Goal: Task Accomplishment & Management: Use online tool/utility

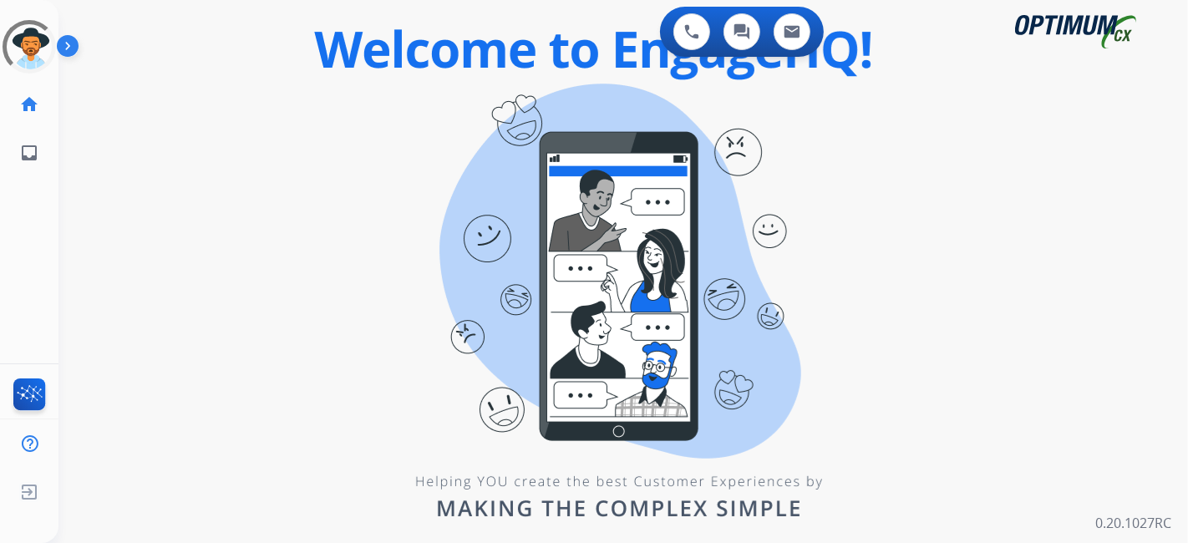
drag, startPoint x: 1046, startPoint y: 0, endPoint x: 641, endPoint y: 332, distance: 524.1
click at [642, 332] on div "0 Voice Interactions 0 Chat Interactions 0 Email Interactions swap_horiz Break …" at bounding box center [622, 271] width 1129 height 543
drag, startPoint x: 472, startPoint y: 210, endPoint x: 291, endPoint y: 121, distance: 201.7
click at [470, 209] on div "0 Voice Interactions 0 Chat Interactions 0 Email Interactions swap_horiz Break …" at bounding box center [622, 271] width 1129 height 543
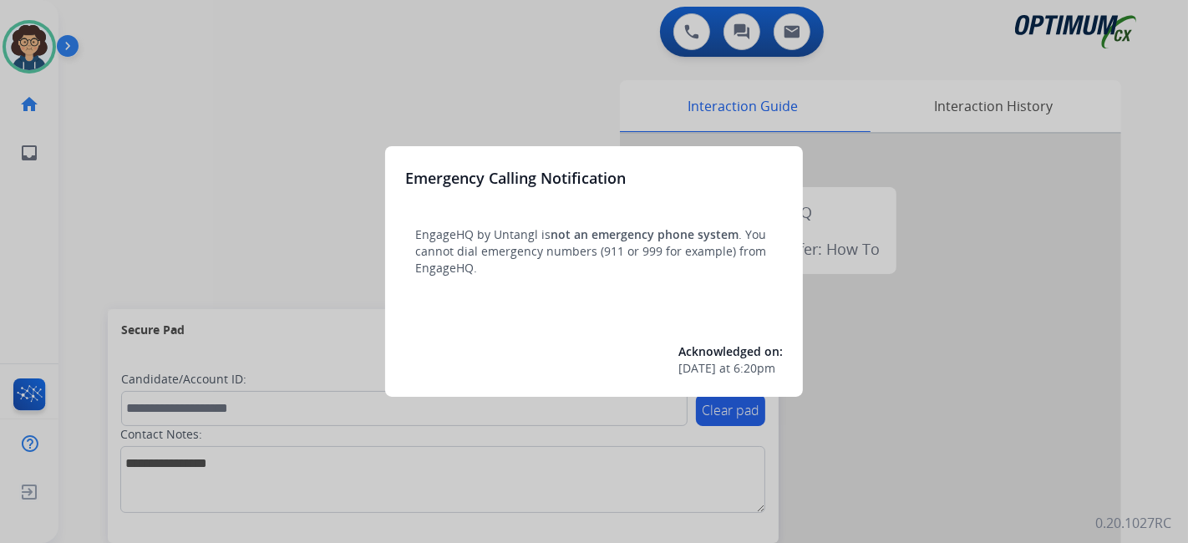
click at [160, 289] on div at bounding box center [594, 271] width 1188 height 543
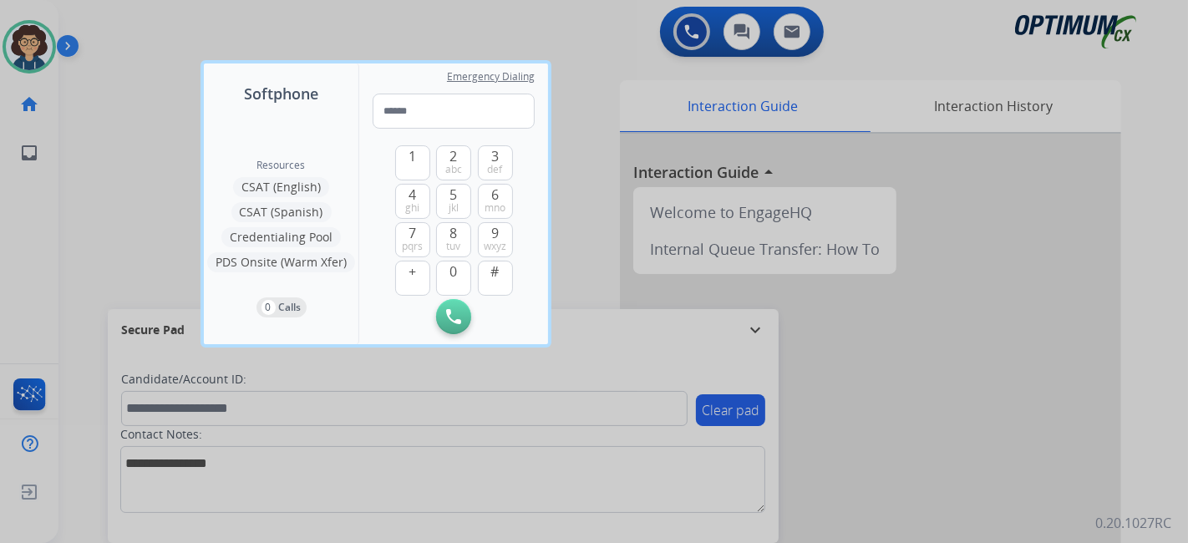
click at [113, 280] on div at bounding box center [594, 271] width 1188 height 543
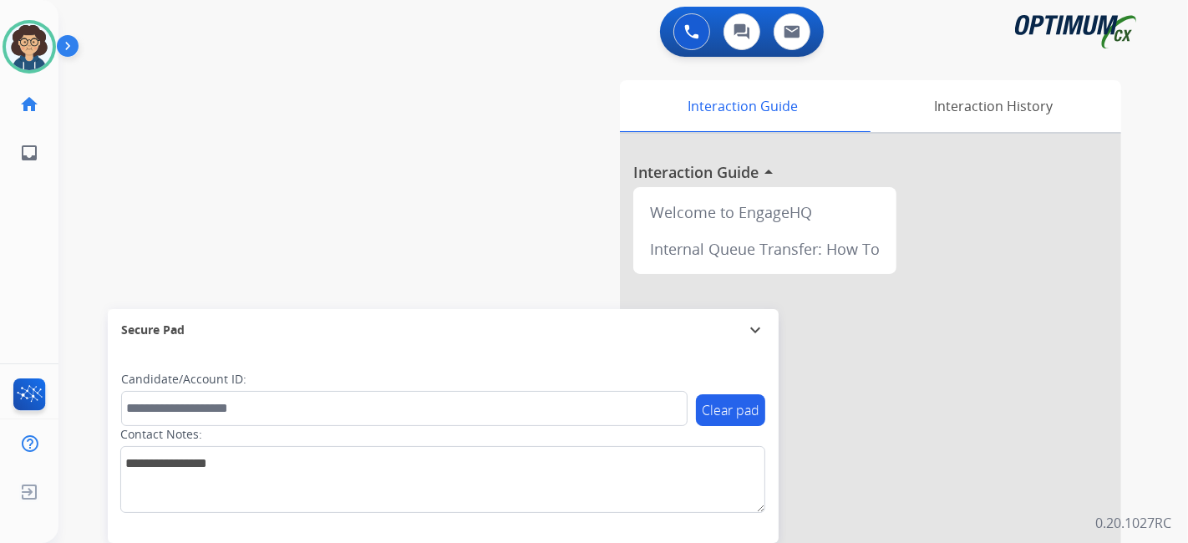
click at [507, 285] on div "Interaction Guide Interaction History Interaction Guide arrow_drop_up Welcome t…" at bounding box center [810, 418] width 622 height 677
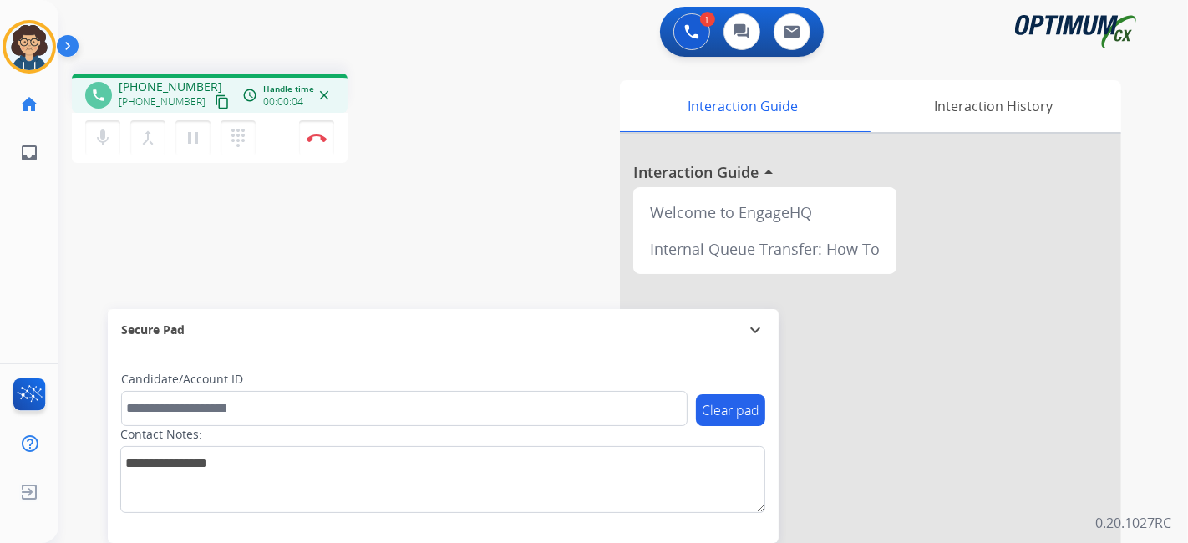
click at [215, 105] on mat-icon "content_copy" at bounding box center [222, 101] width 15 height 15
click at [209, 428] on div "Contact Notes:" at bounding box center [442, 469] width 645 height 87
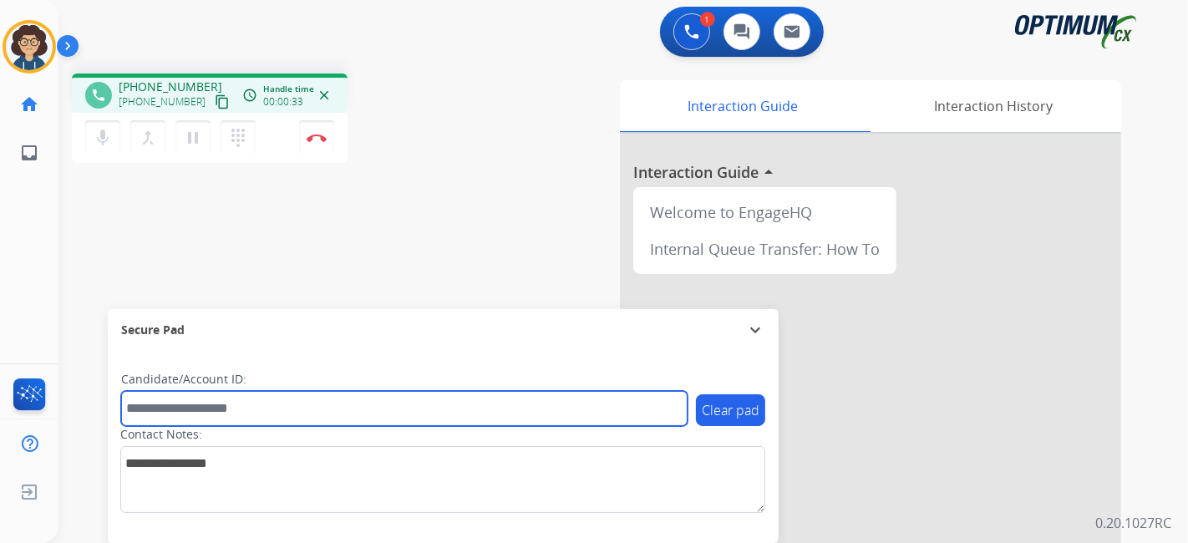
click at [229, 408] on input "text" at bounding box center [404, 408] width 566 height 35
paste input "*******"
type input "*******"
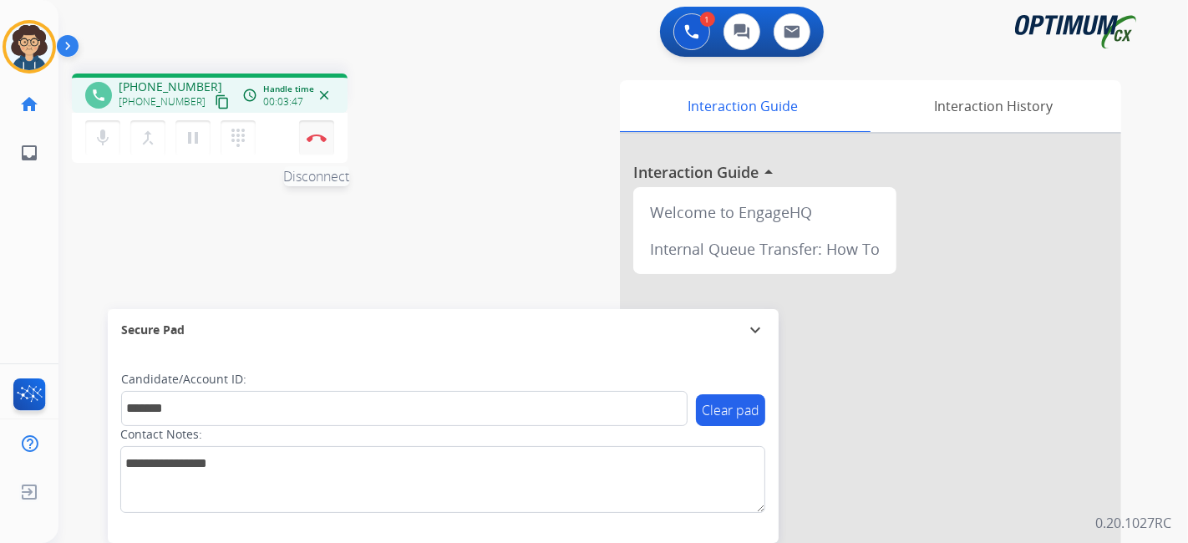
click at [330, 140] on button "Disconnect" at bounding box center [316, 137] width 35 height 35
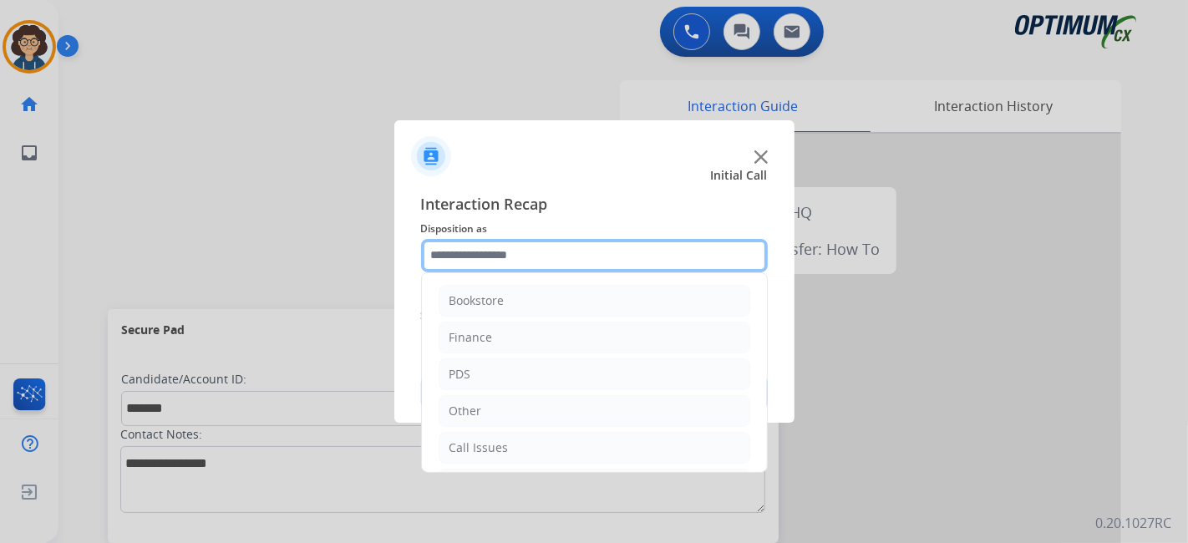
click at [636, 246] on input "text" at bounding box center [594, 255] width 347 height 33
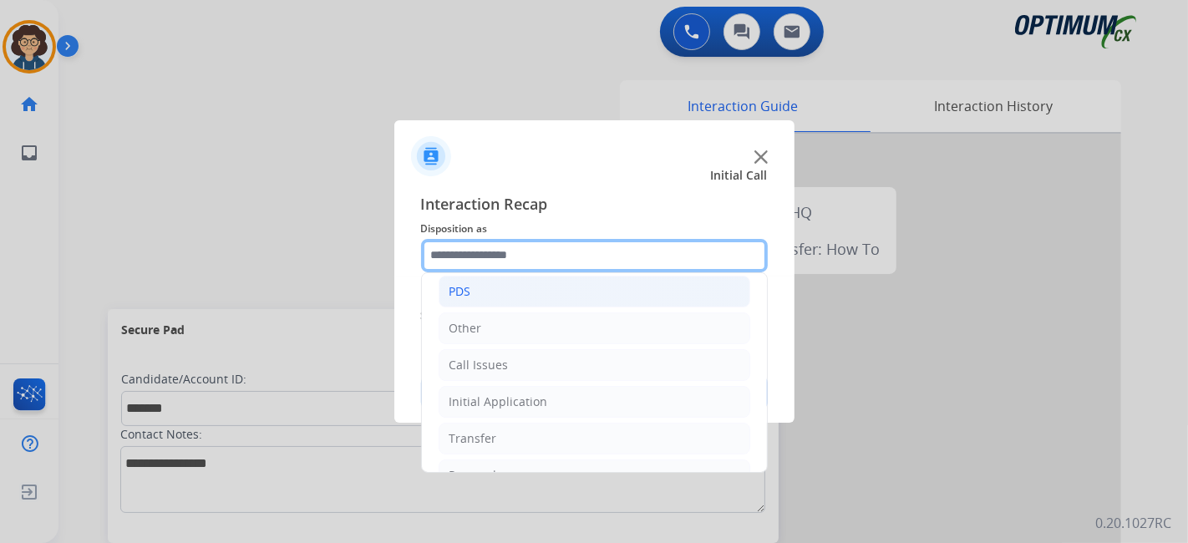
scroll to position [109, 0]
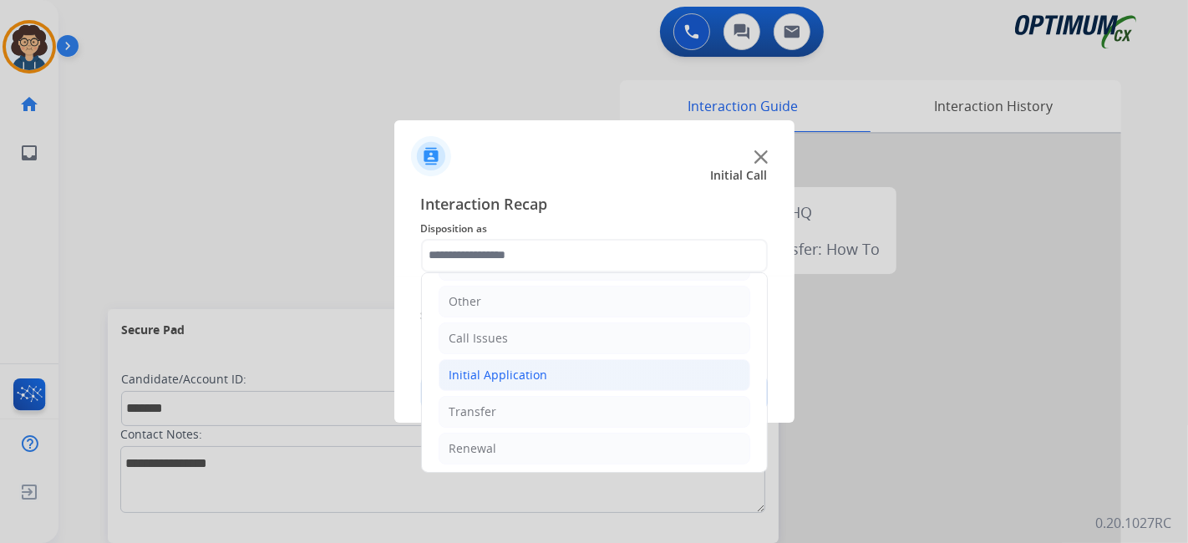
drag, startPoint x: 592, startPoint y: 366, endPoint x: 646, endPoint y: 358, distance: 54.0
click at [593, 368] on li "Initial Application" at bounding box center [595, 375] width 312 height 32
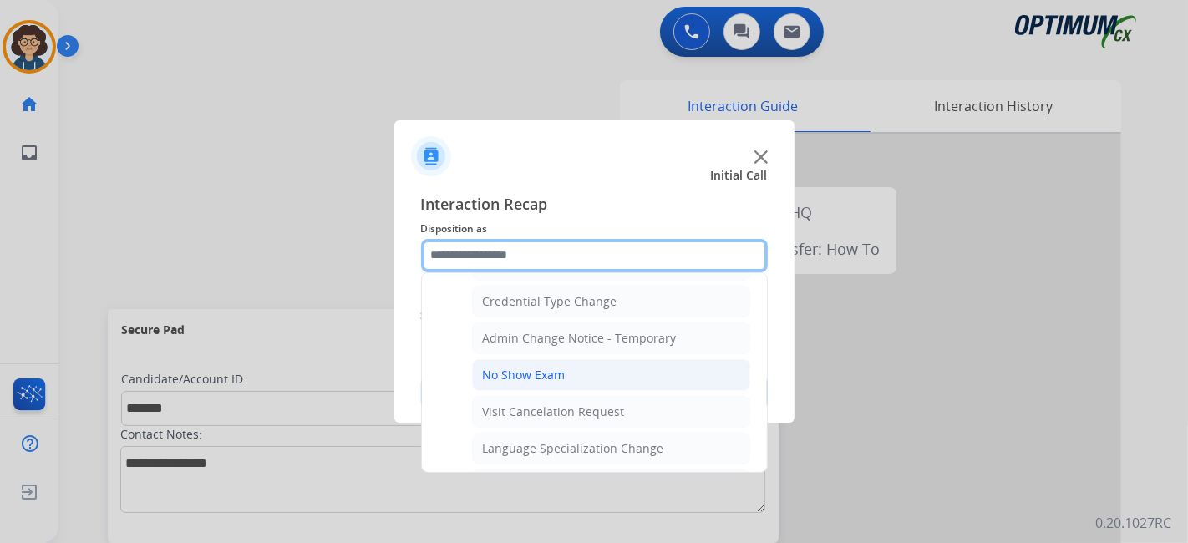
scroll to position [670, 0]
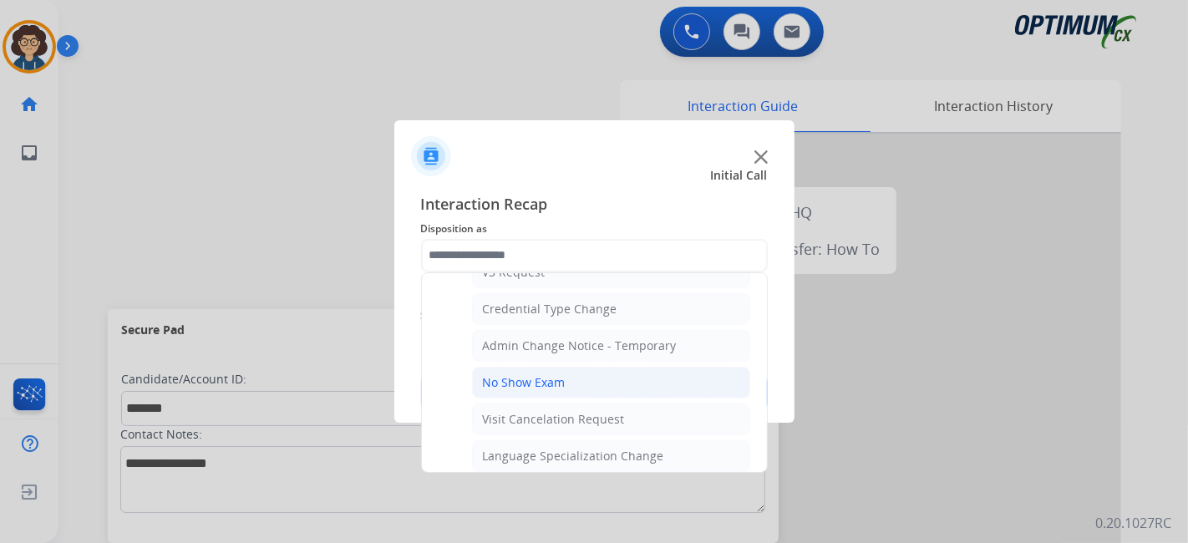
click at [667, 378] on li "No Show Exam" at bounding box center [611, 383] width 278 height 32
type input "**********"
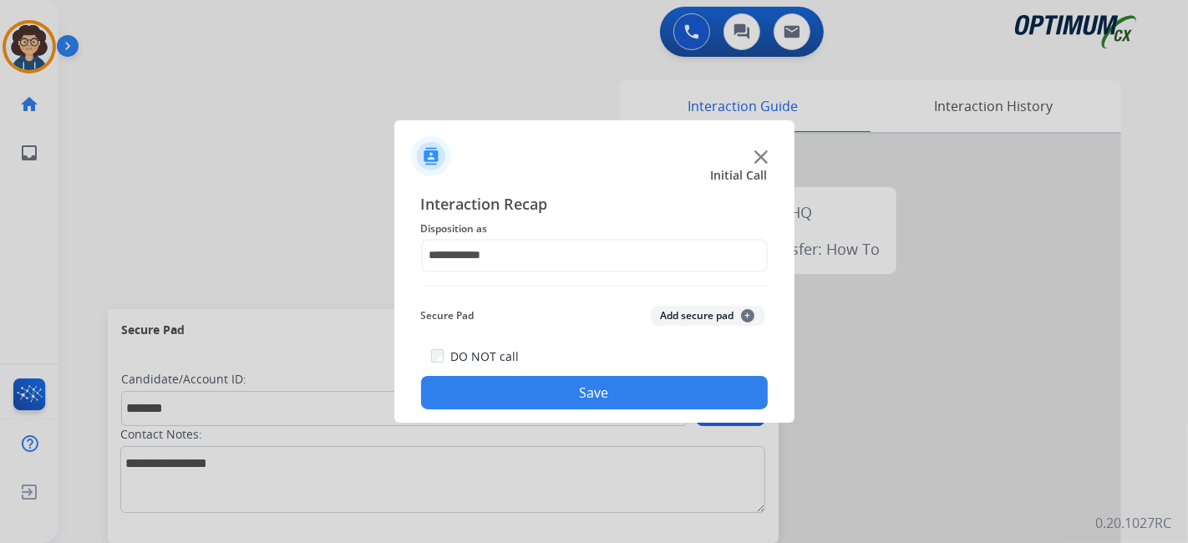
click at [708, 316] on button "Add secure pad +" at bounding box center [708, 316] width 114 height 20
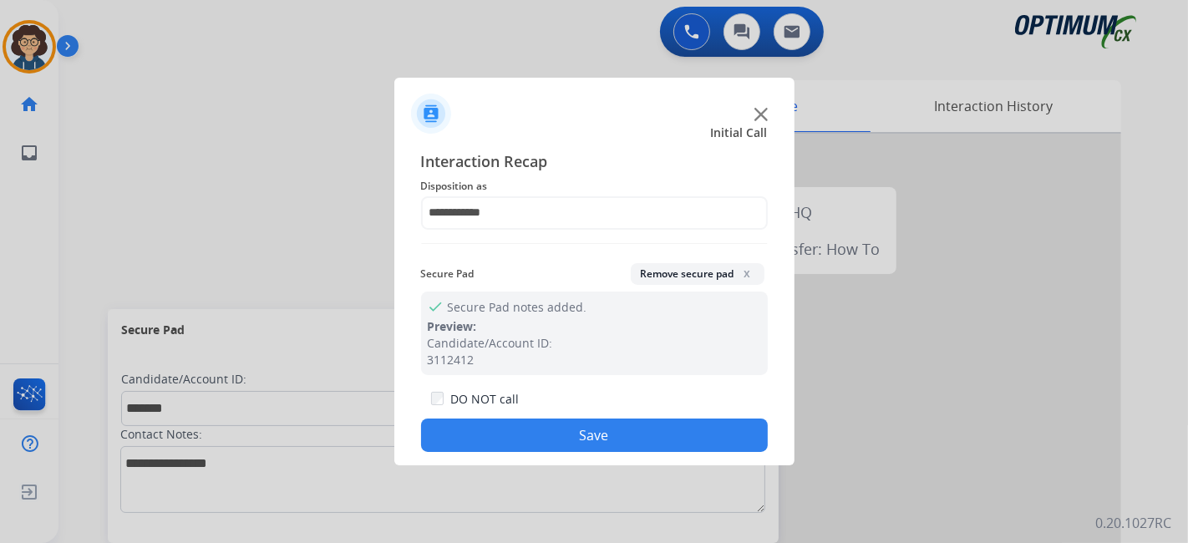
click at [616, 439] on button "Save" at bounding box center [594, 435] width 347 height 33
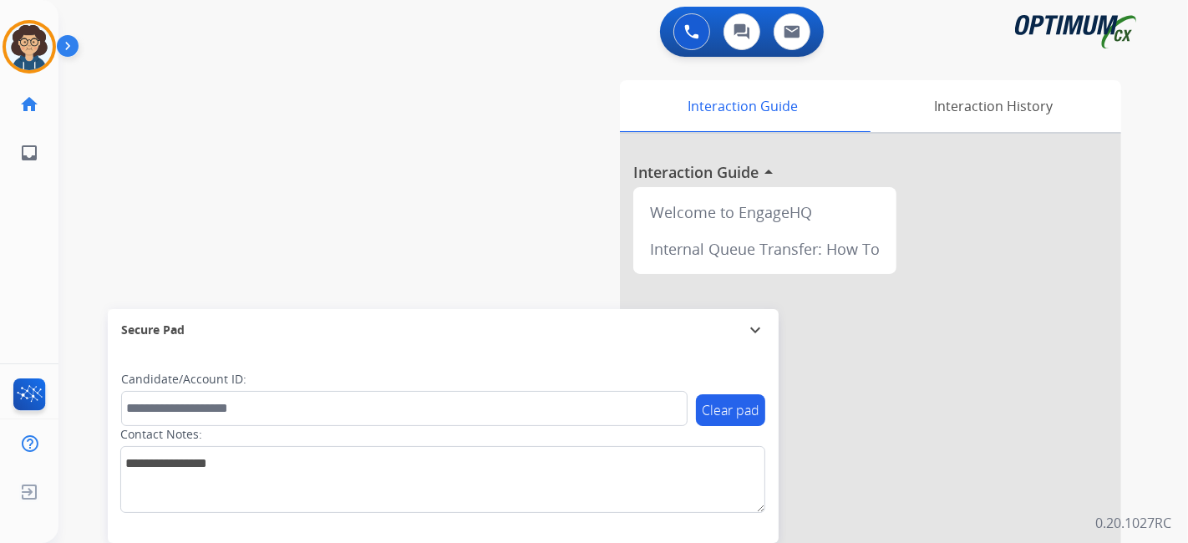
drag, startPoint x: 385, startPoint y: 115, endPoint x: 368, endPoint y: 43, distance: 74.6
click at [382, 79] on div "swap_horiz Break voice bridge close_fullscreen Connect 3-Way Call merge_type Se…" at bounding box center [602, 408] width 1089 height 697
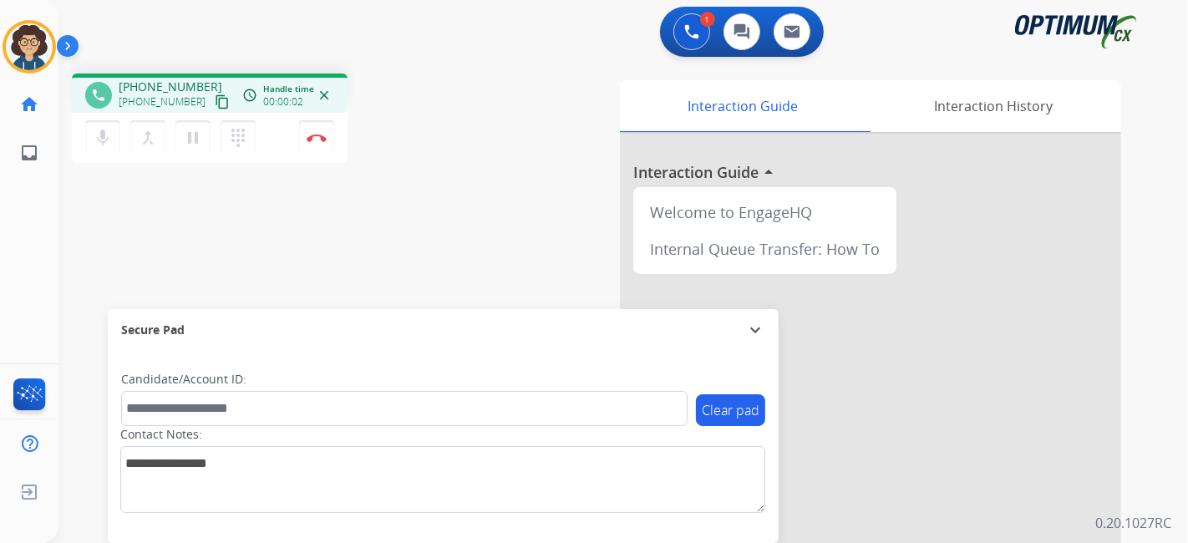
click at [215, 103] on mat-icon "content_copy" at bounding box center [222, 101] width 15 height 15
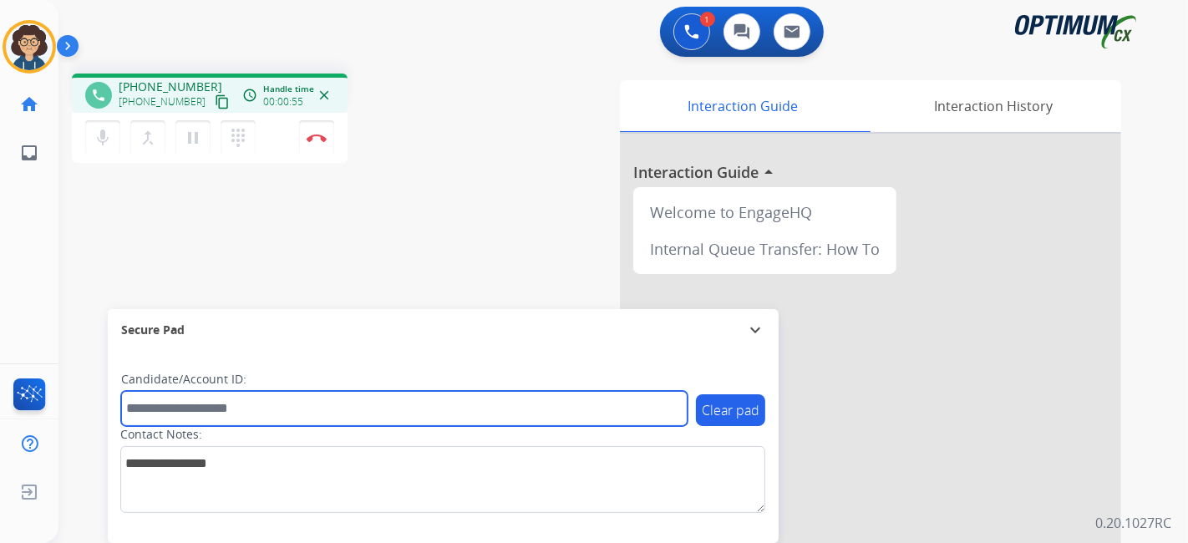
click at [267, 412] on input "text" at bounding box center [404, 408] width 566 height 35
paste input "*******"
type input "*******"
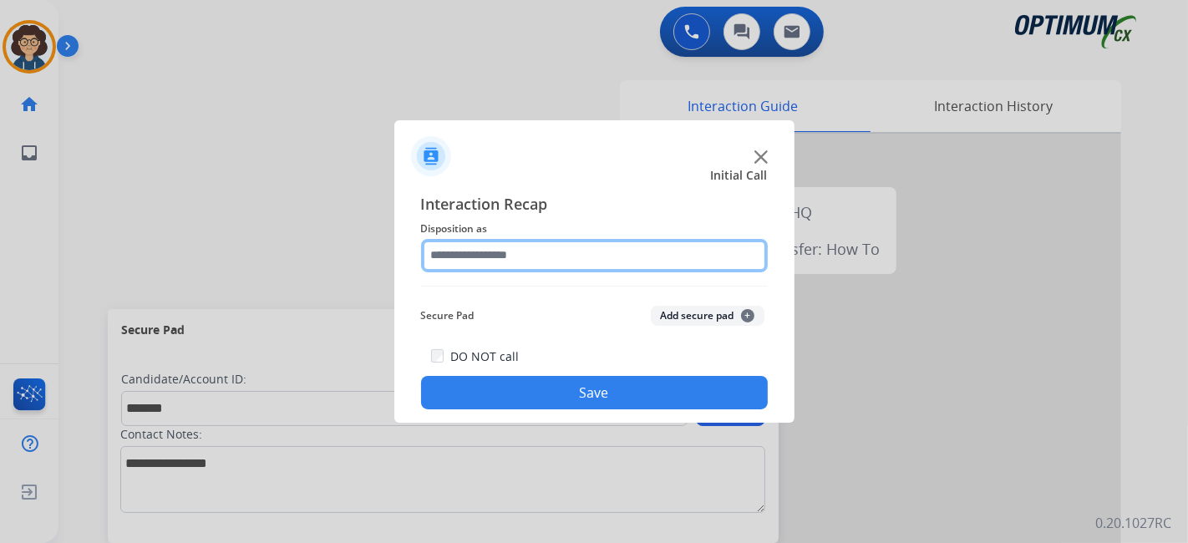
click at [594, 263] on input "text" at bounding box center [594, 255] width 347 height 33
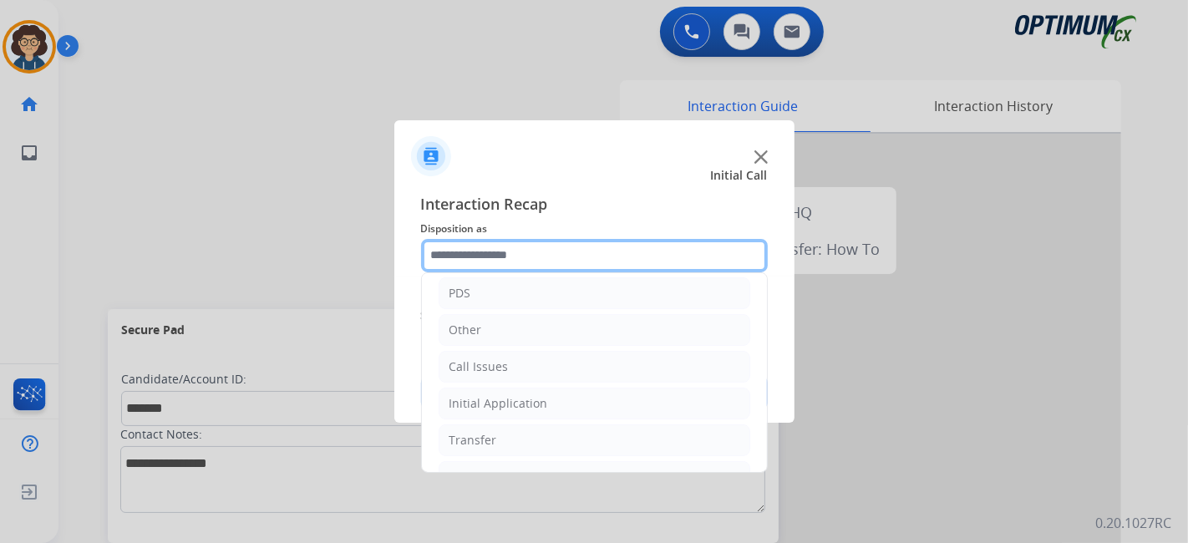
scroll to position [109, 0]
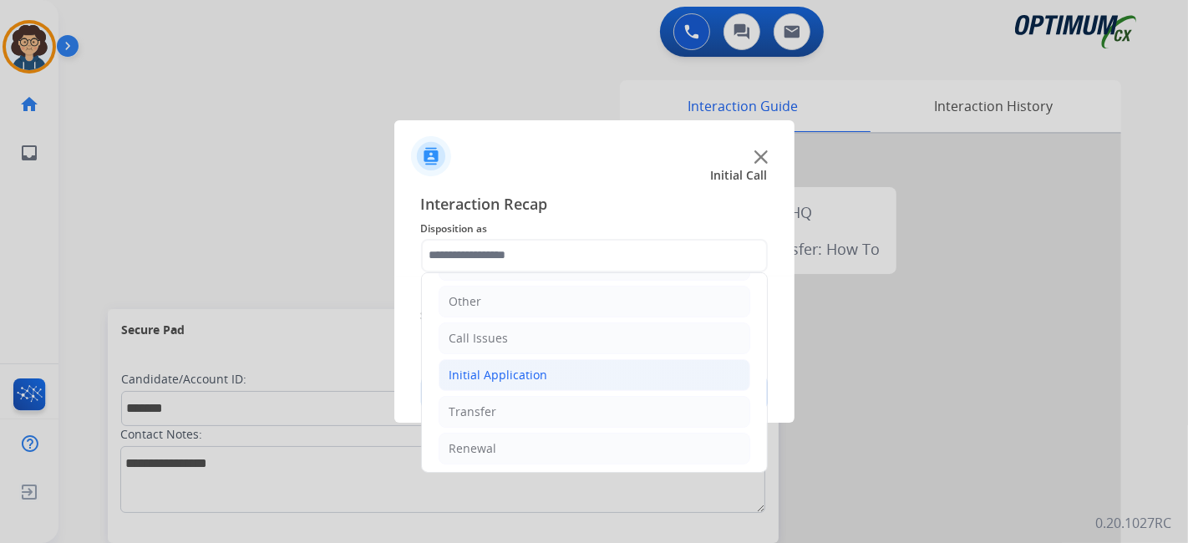
click at [585, 372] on li "Initial Application" at bounding box center [595, 375] width 312 height 32
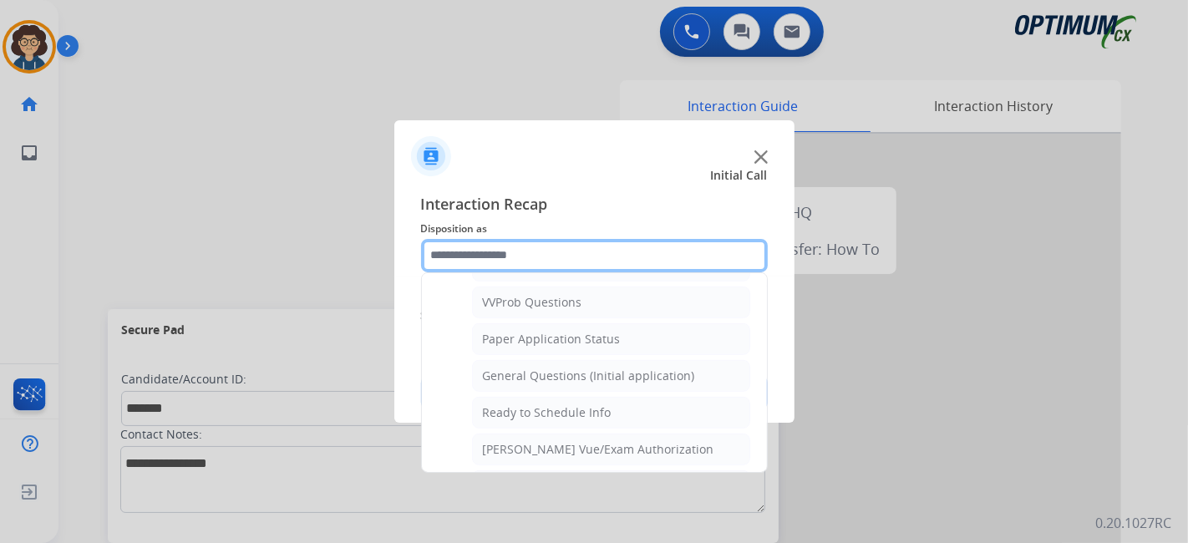
scroll to position [919, 0]
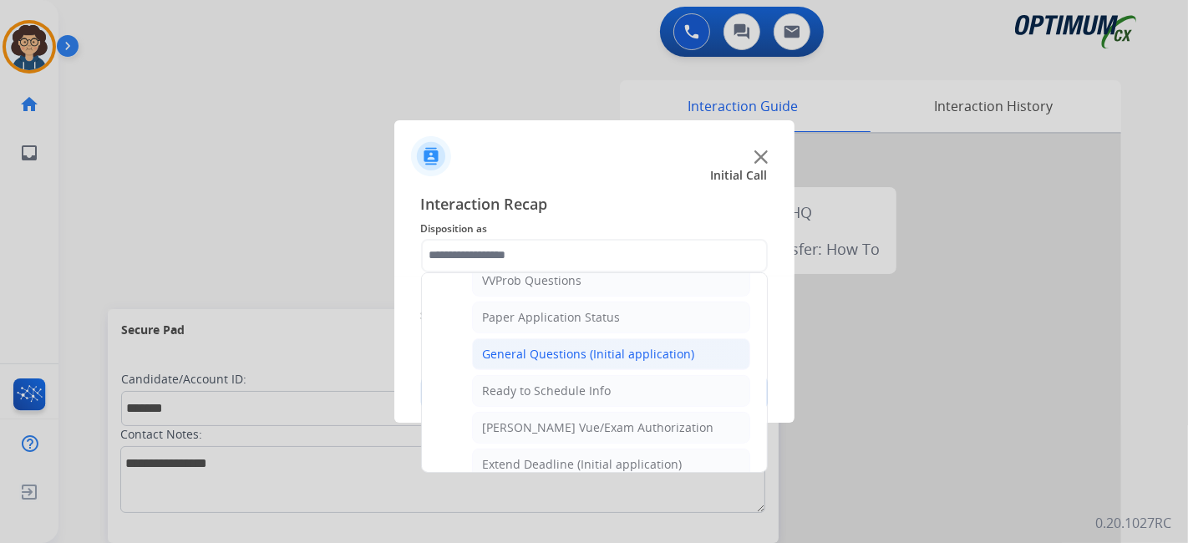
click at [638, 346] on div "General Questions (Initial application)" at bounding box center [589, 354] width 212 height 17
type input "**********"
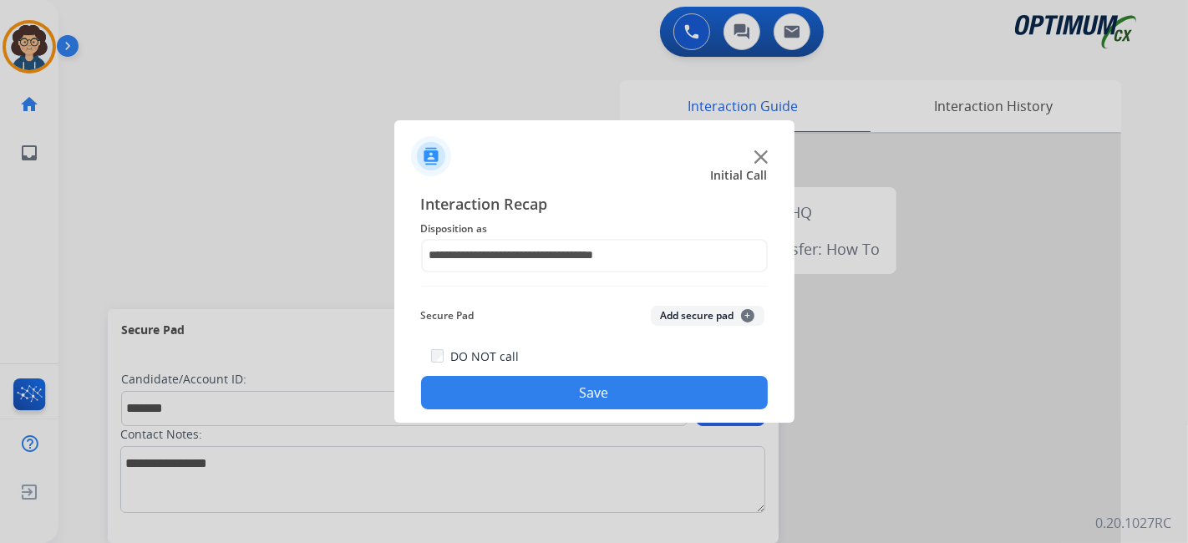
click at [680, 321] on button "Add secure pad +" at bounding box center [708, 316] width 114 height 20
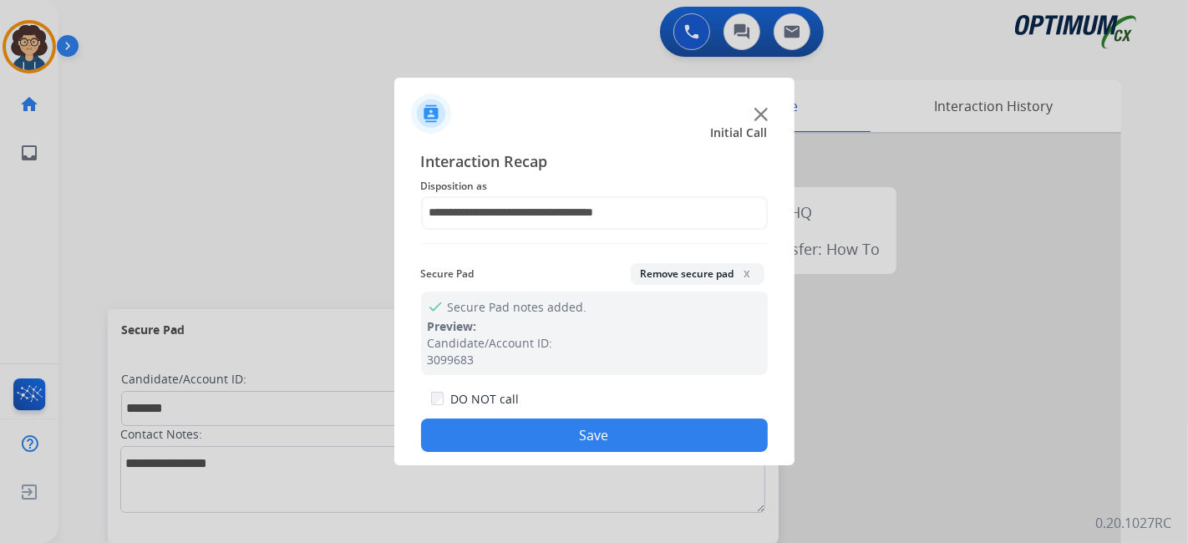
drag, startPoint x: 592, startPoint y: 427, endPoint x: 465, endPoint y: 185, distance: 273.5
click at [587, 427] on button "Save" at bounding box center [594, 435] width 347 height 33
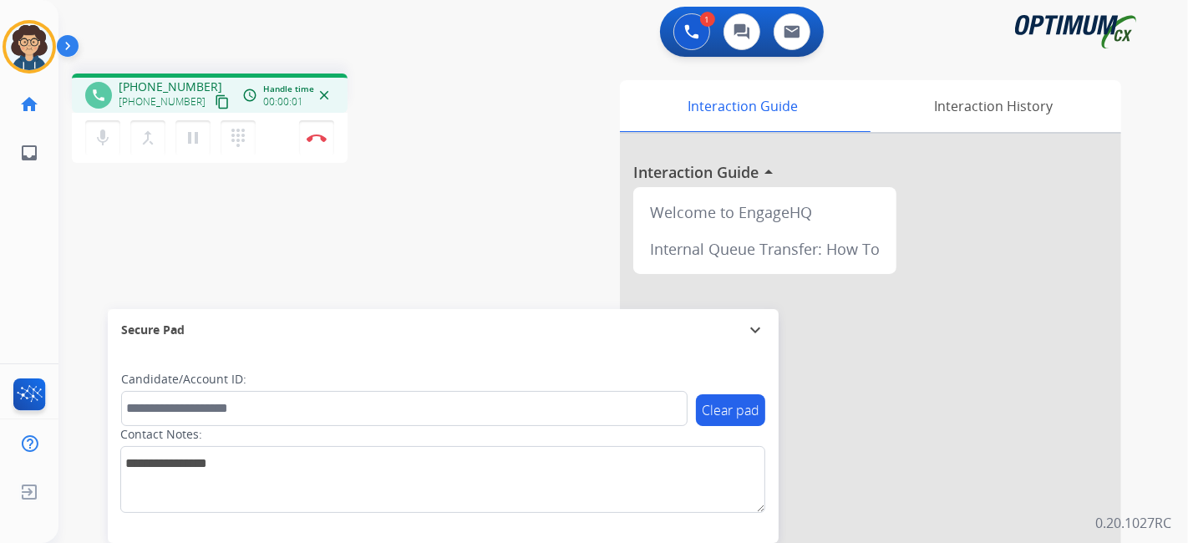
click at [215, 97] on mat-icon "content_copy" at bounding box center [222, 101] width 15 height 15
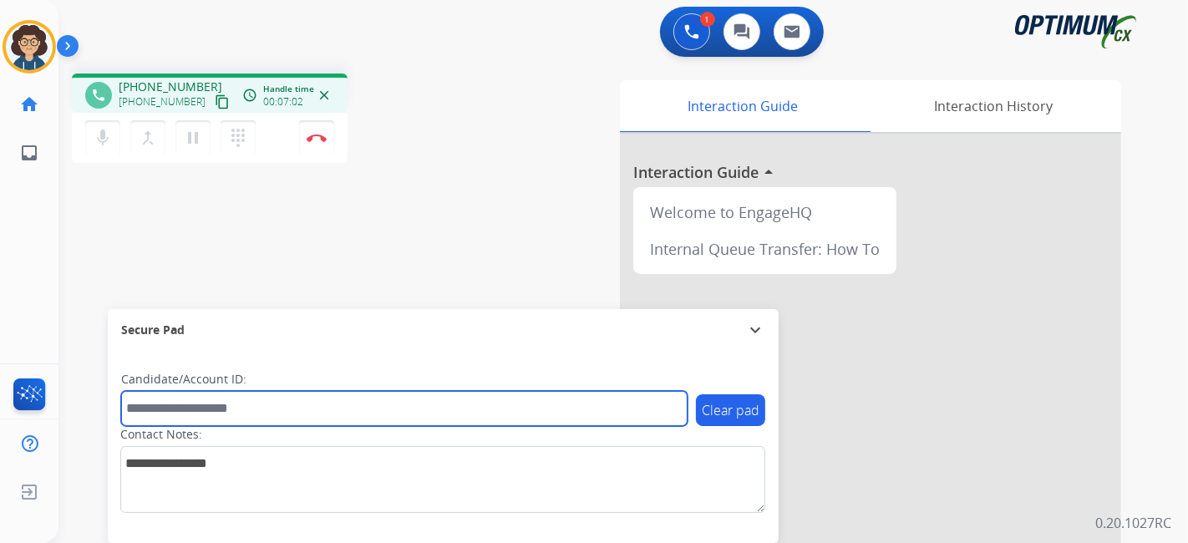
click at [312, 401] on input "text" at bounding box center [404, 408] width 566 height 35
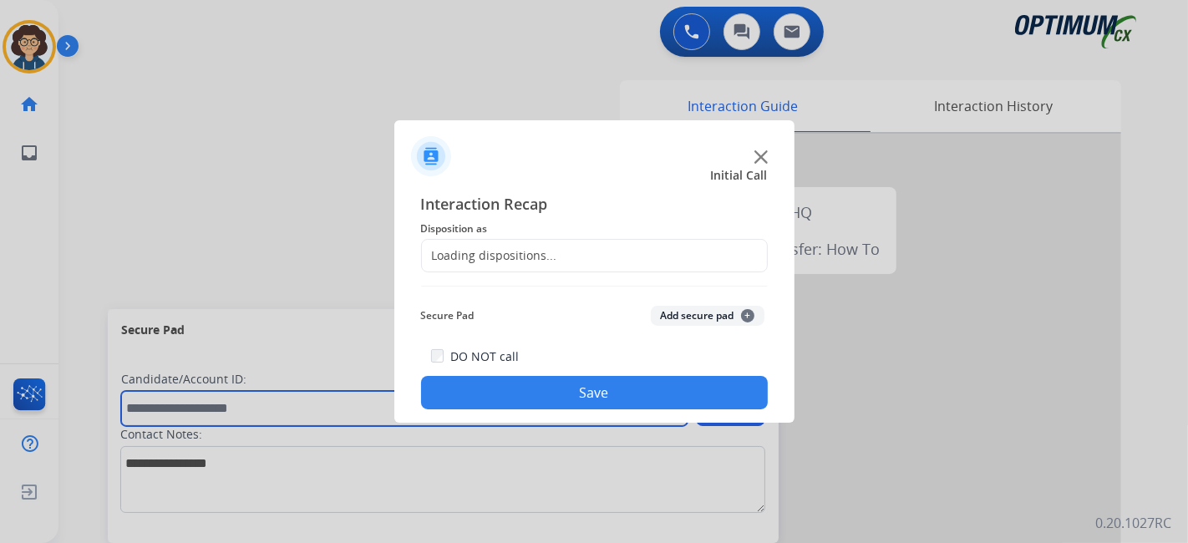
paste input "*******"
type input "*******"
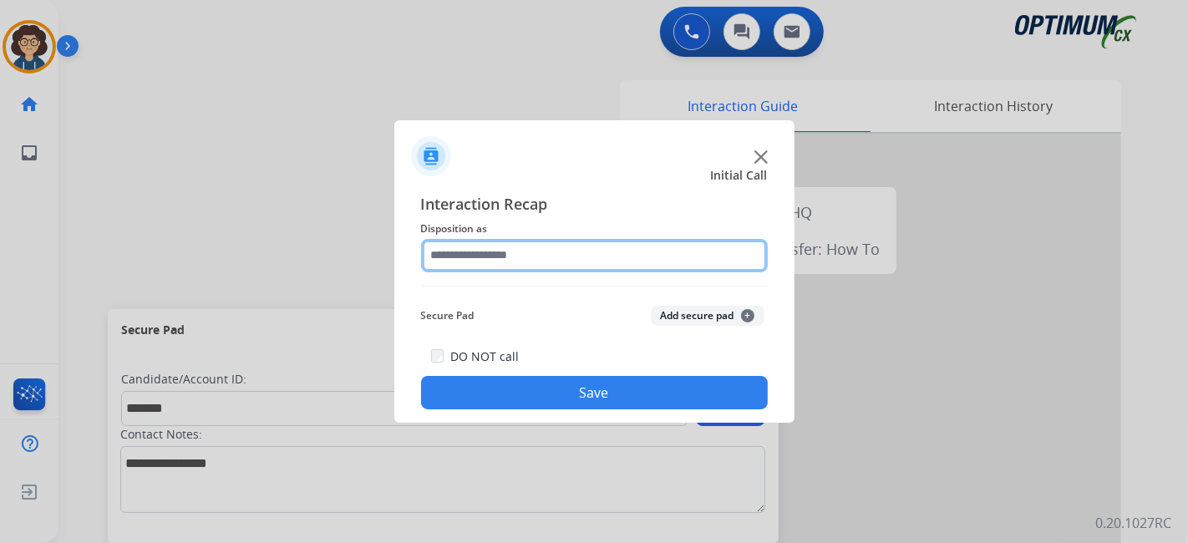
click at [617, 251] on input "text" at bounding box center [594, 255] width 347 height 33
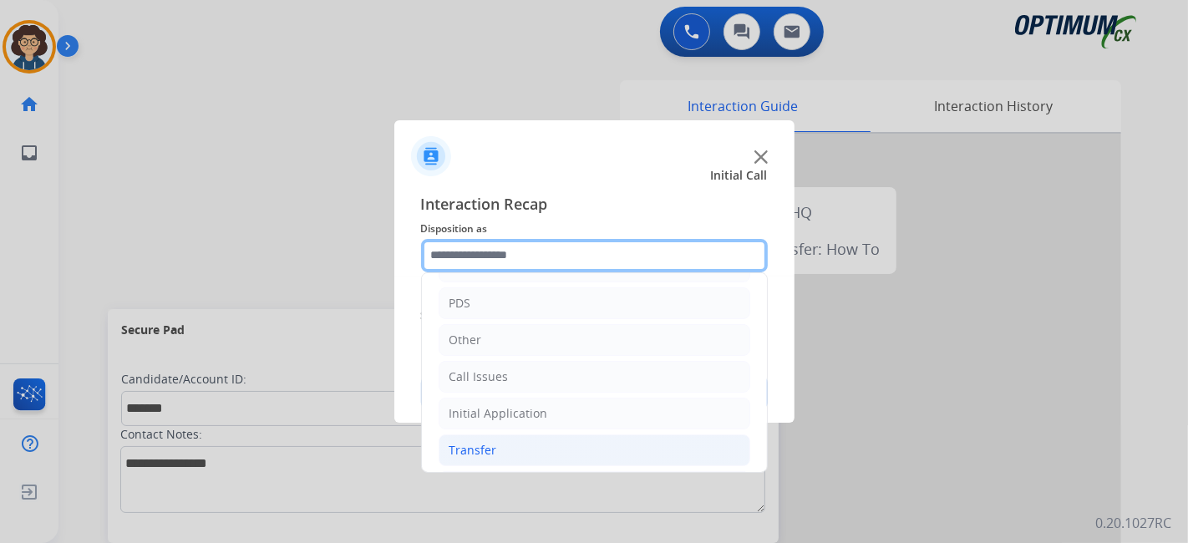
scroll to position [109, 0]
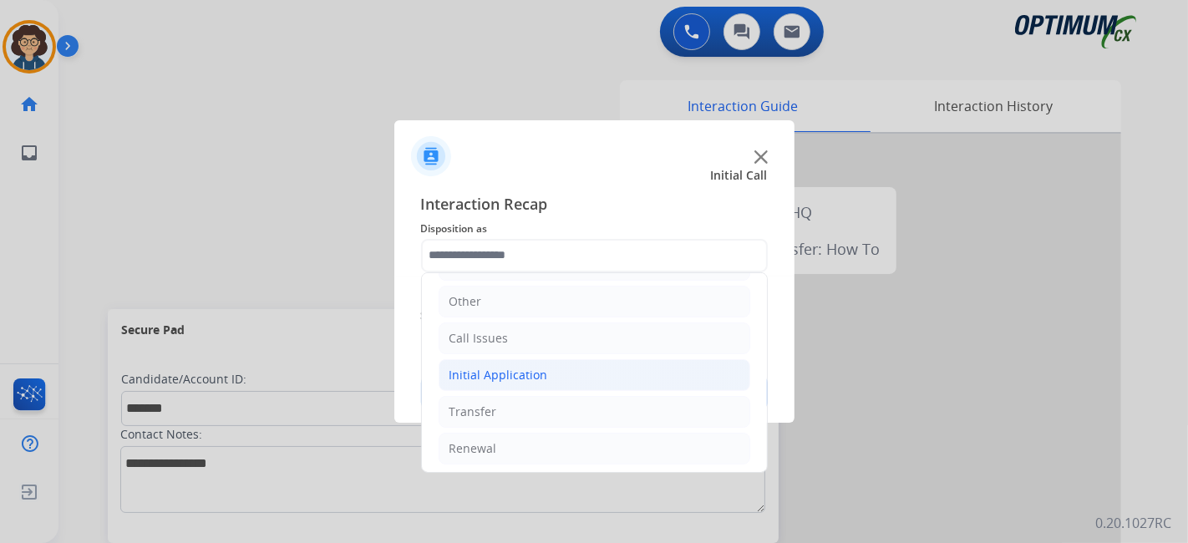
click at [567, 382] on li "Initial Application" at bounding box center [595, 375] width 312 height 32
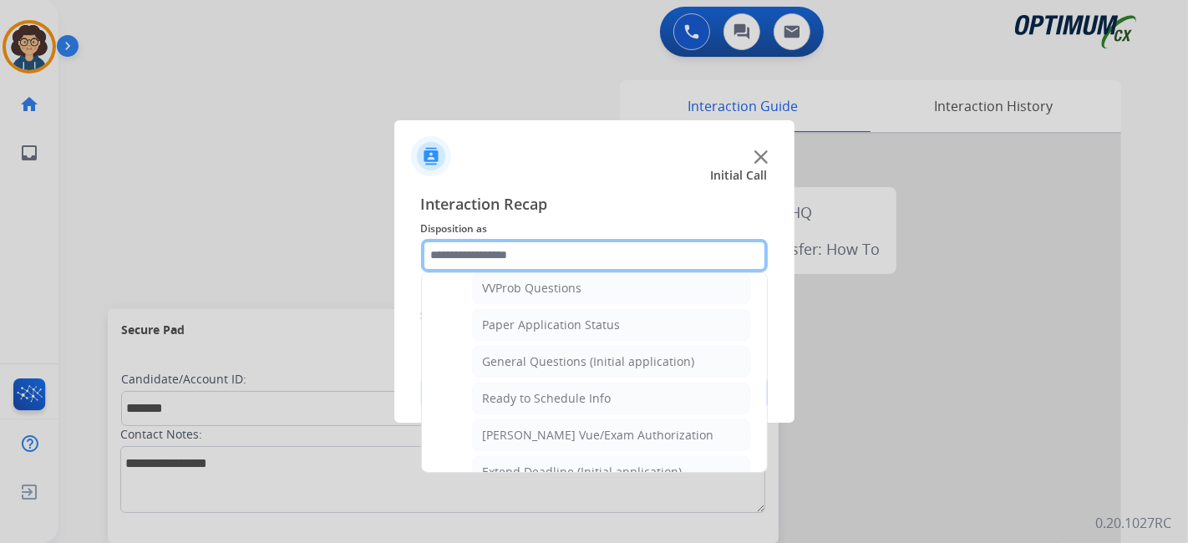
scroll to position [916, 0]
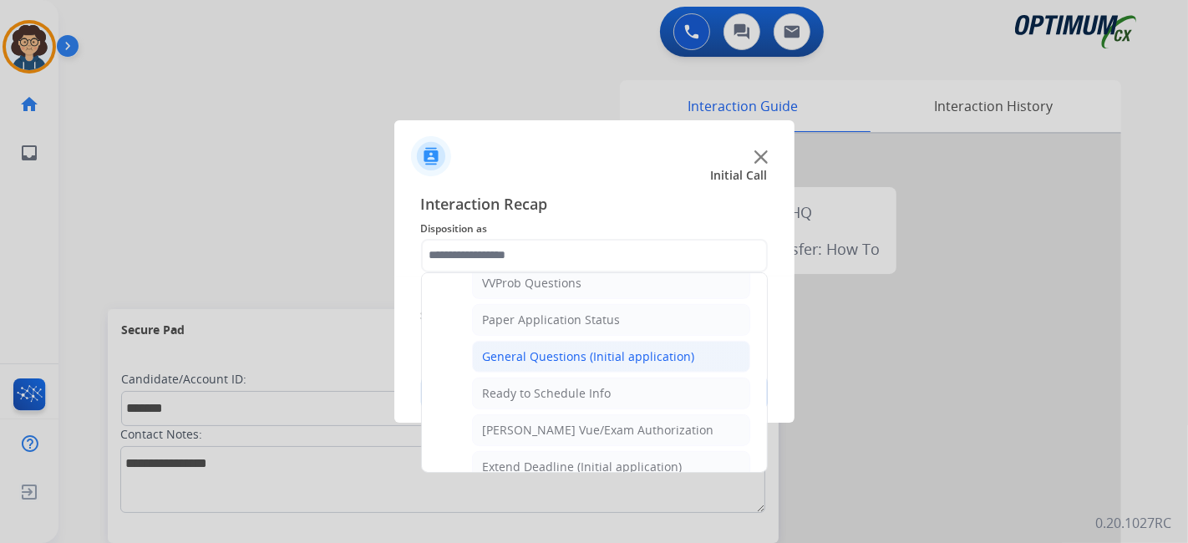
click at [680, 348] on div "General Questions (Initial application)" at bounding box center [589, 356] width 212 height 17
type input "**********"
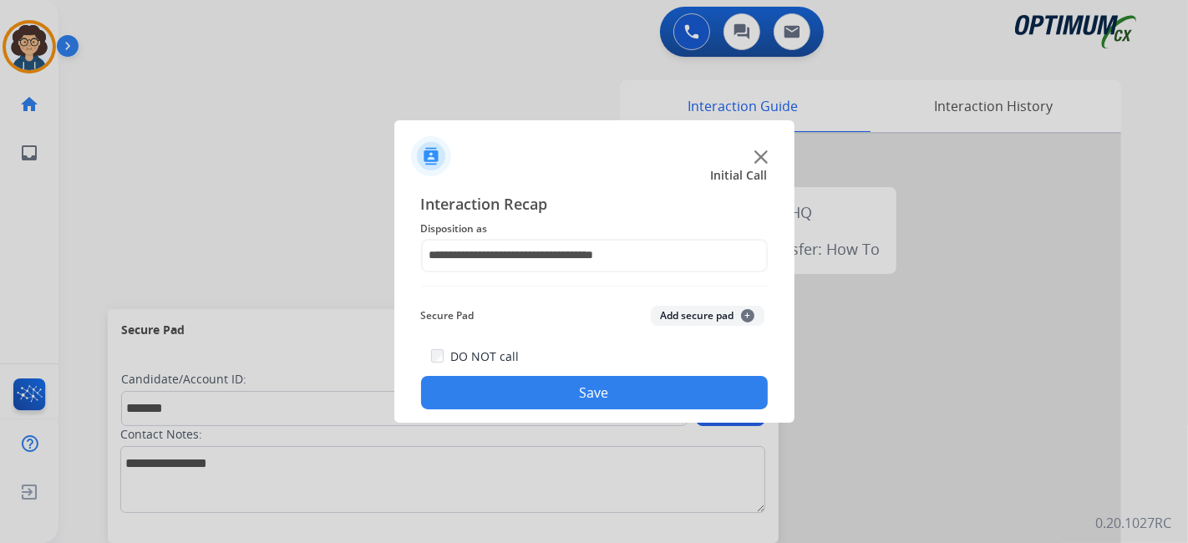
click at [697, 321] on button "Add secure pad +" at bounding box center [708, 316] width 114 height 20
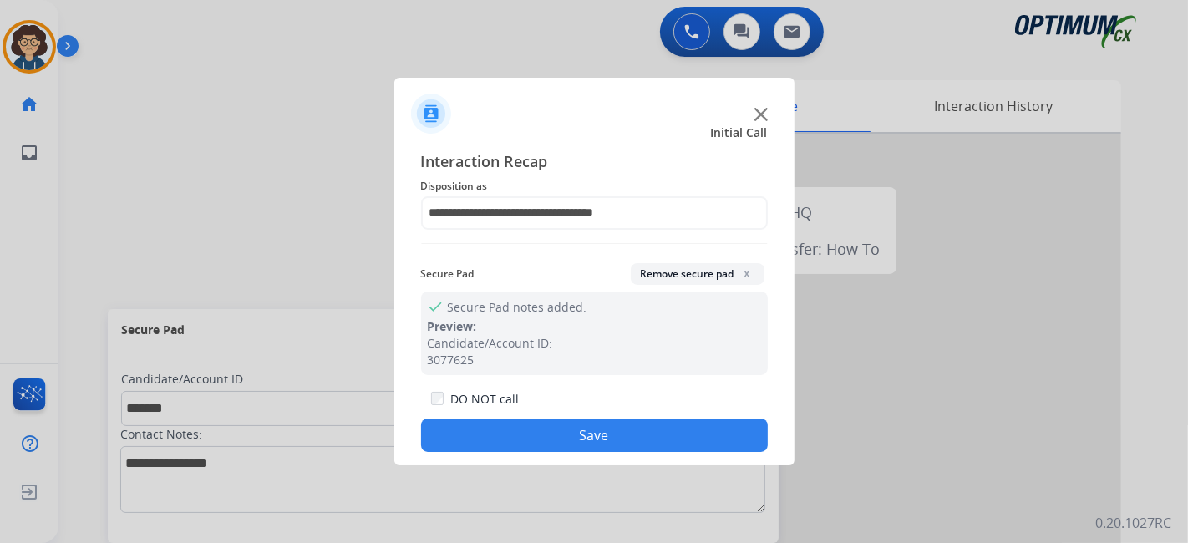
click at [629, 437] on button "Save" at bounding box center [594, 435] width 347 height 33
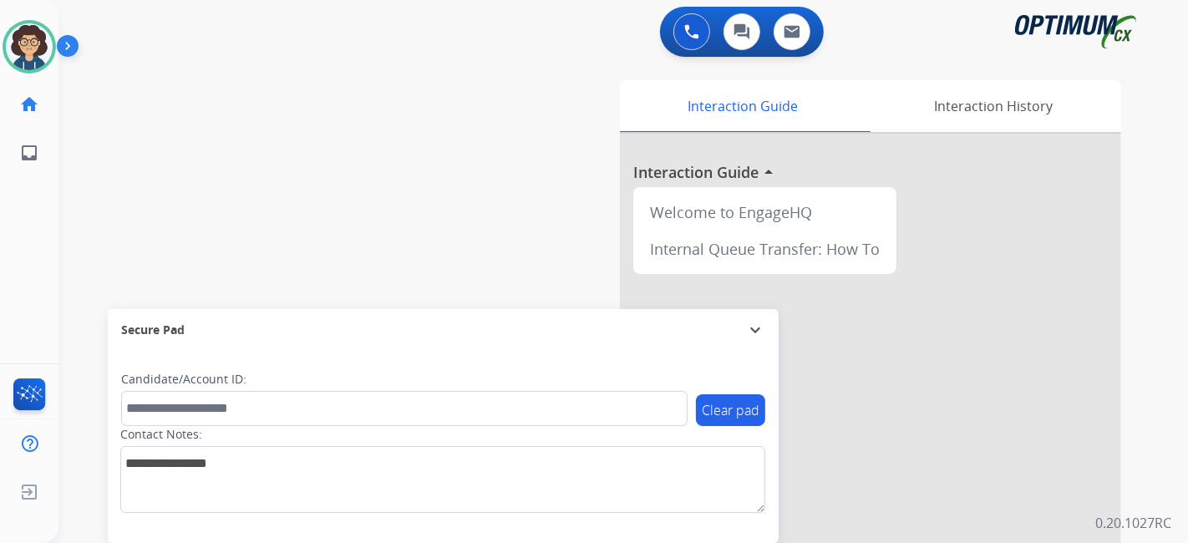
click at [358, 129] on div "swap_horiz Break voice bridge close_fullscreen Connect 3-Way Call merge_type Se…" at bounding box center [602, 408] width 1089 height 697
click at [32, 61] on img at bounding box center [29, 46] width 47 height 47
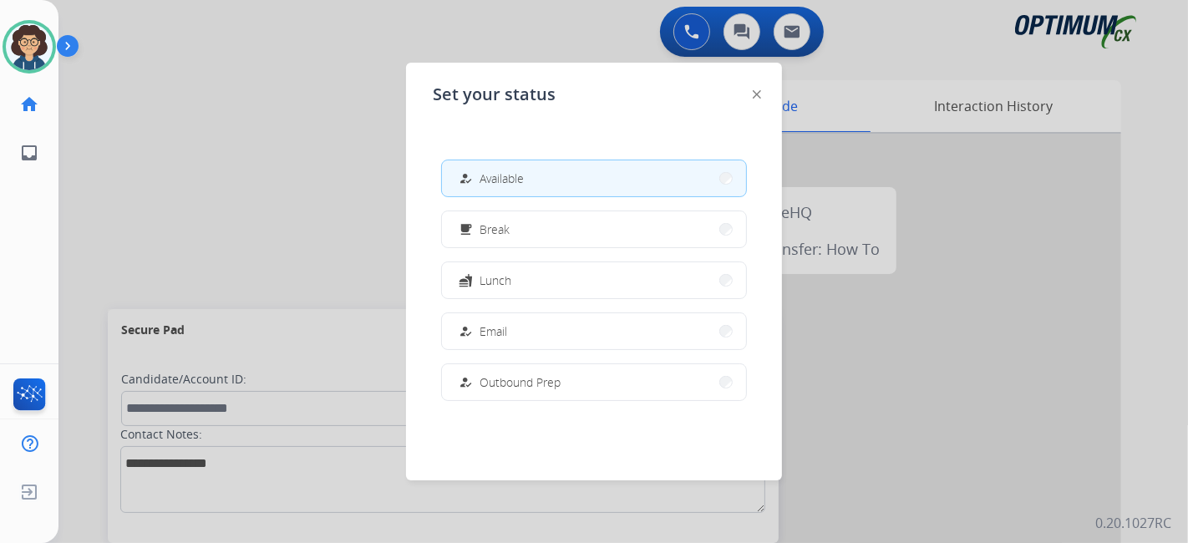
click at [546, 319] on button "how_to_reg Email" at bounding box center [594, 331] width 304 height 36
